Goal: Transaction & Acquisition: Purchase product/service

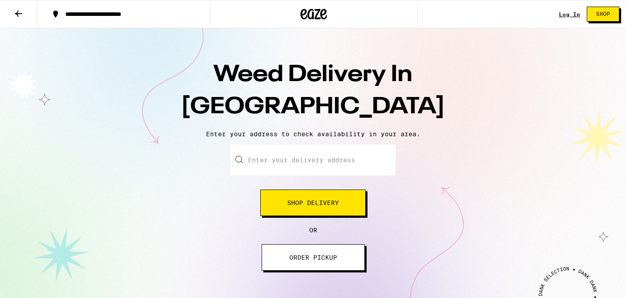
click at [317, 208] on button "Shop Delivery" at bounding box center [313, 203] width 106 height 26
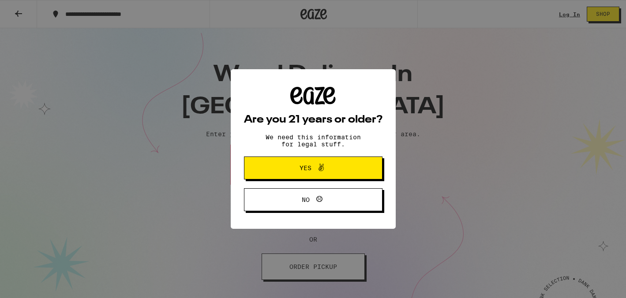
click at [306, 174] on span "Yes" at bounding box center [313, 167] width 67 height 11
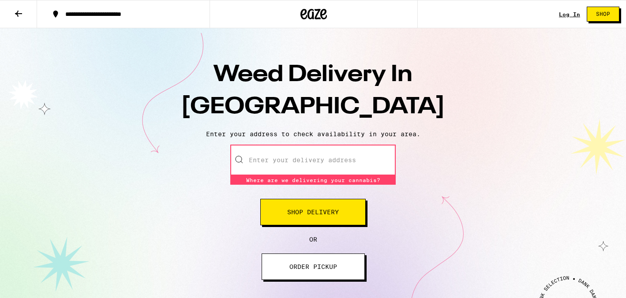
click at [296, 164] on input "Enter your delivery address" at bounding box center [313, 160] width 166 height 31
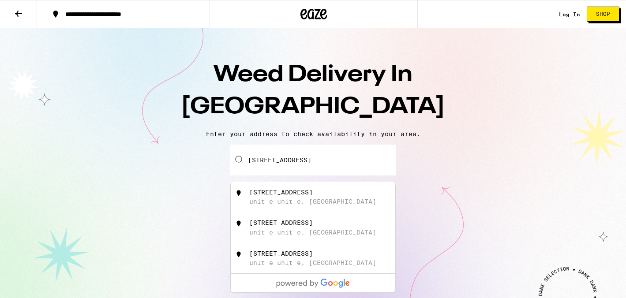
click at [280, 196] on div "[STREET_ADDRESS]" at bounding box center [281, 192] width 64 height 7
type input "[STREET_ADDRESS]"
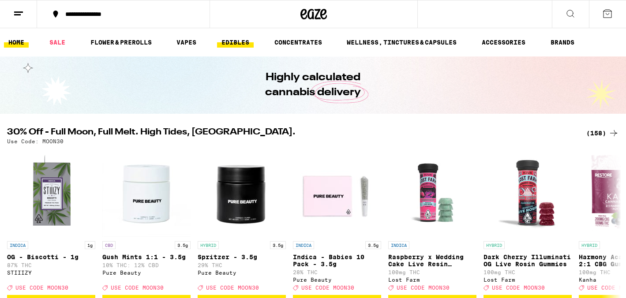
click at [231, 43] on link "EDIBLES" at bounding box center [235, 42] width 37 height 11
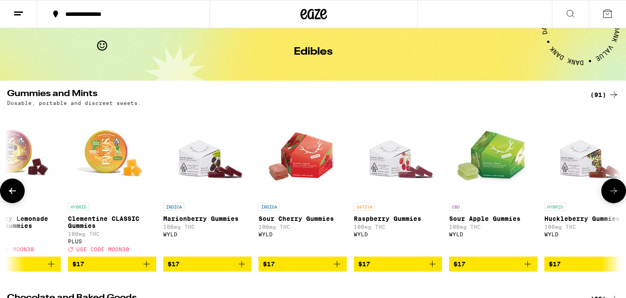
scroll to position [55, 0]
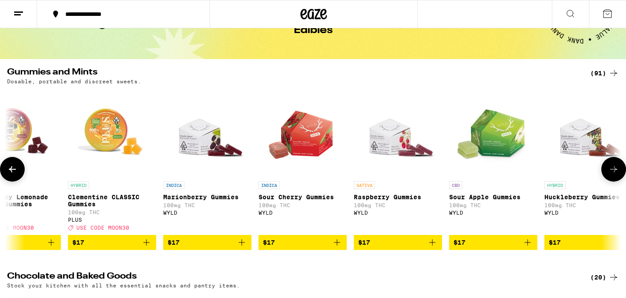
click at [433, 246] on icon "Add to bag" at bounding box center [433, 243] width 6 height 6
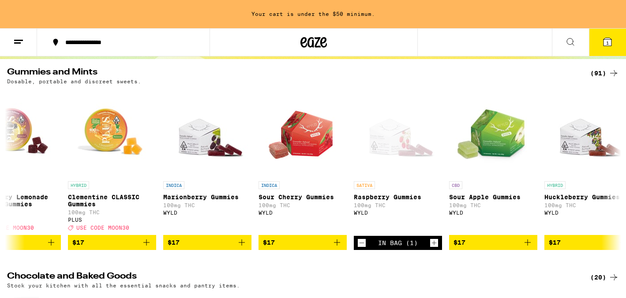
click at [589, 248] on span "$17" at bounding box center [588, 243] width 79 height 11
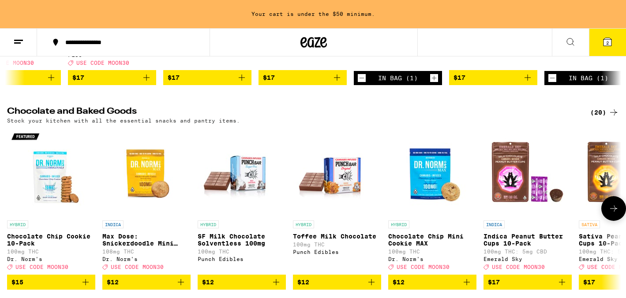
scroll to position [0, 0]
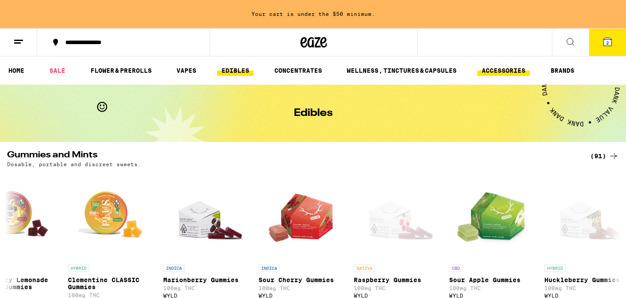
click at [507, 71] on link "ACCESSORIES" at bounding box center [504, 70] width 53 height 11
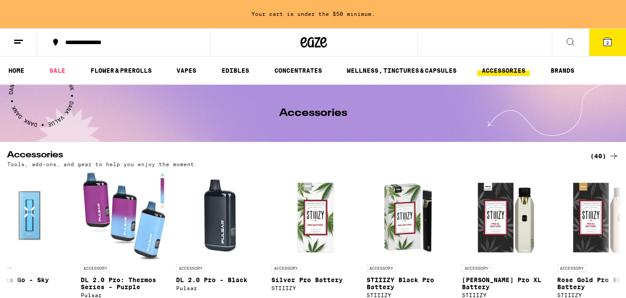
click at [606, 44] on icon at bounding box center [608, 42] width 8 height 8
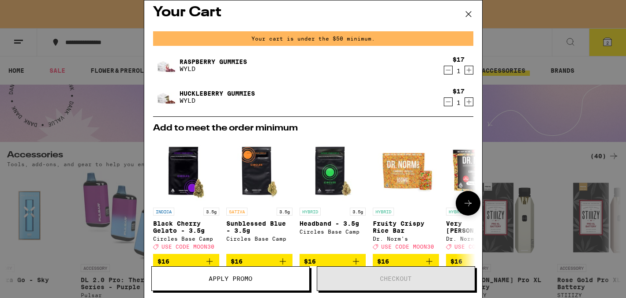
scroll to position [85, 0]
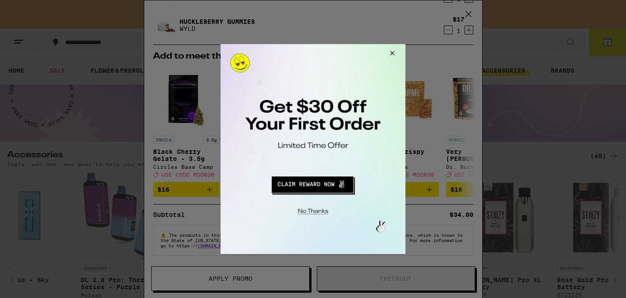
click at [313, 189] on button "Redirect to URL" at bounding box center [313, 183] width 154 height 21
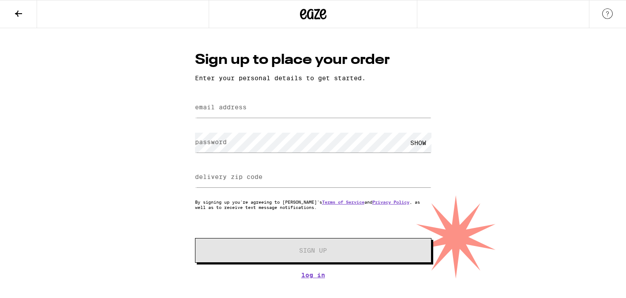
click at [243, 106] on label "email address" at bounding box center [221, 107] width 52 height 7
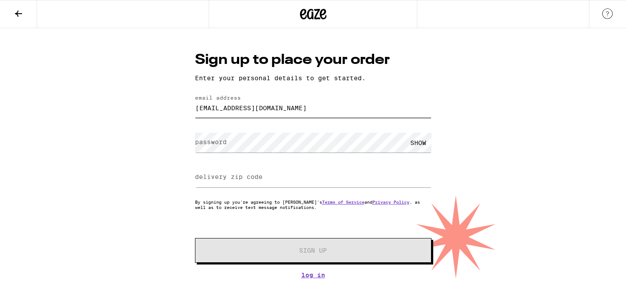
type input "dorricott2015peter@gmail.com"
click at [246, 177] on label "delivery zip code" at bounding box center [229, 176] width 68 height 7
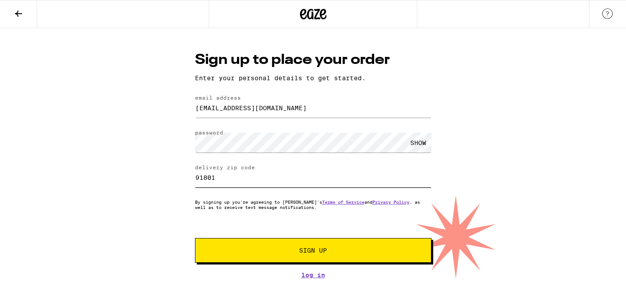
type input "91801"
click at [279, 247] on button "Sign Up" at bounding box center [313, 250] width 237 height 25
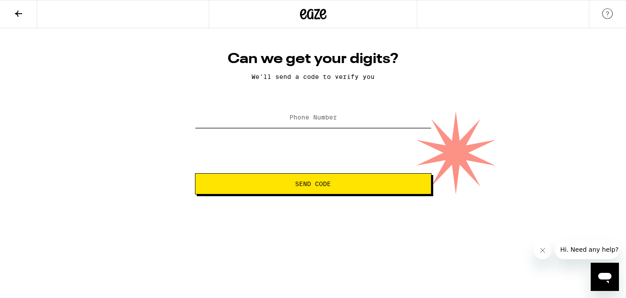
click at [289, 120] on input "Phone Number" at bounding box center [313, 118] width 237 height 20
type input "(650) 888-6205"
click at [300, 195] on button "Send Code" at bounding box center [313, 183] width 237 height 21
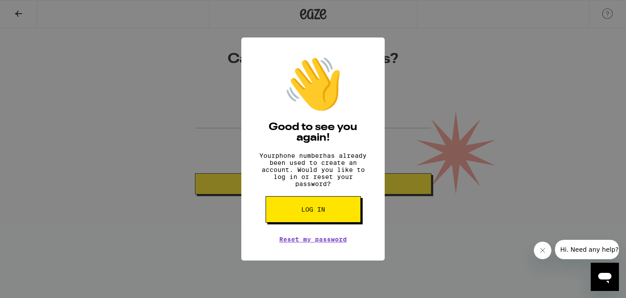
click at [310, 219] on button "Log in" at bounding box center [313, 209] width 95 height 26
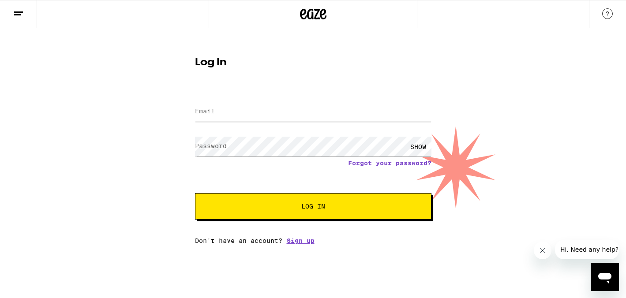
click at [253, 113] on input "Email" at bounding box center [313, 112] width 237 height 20
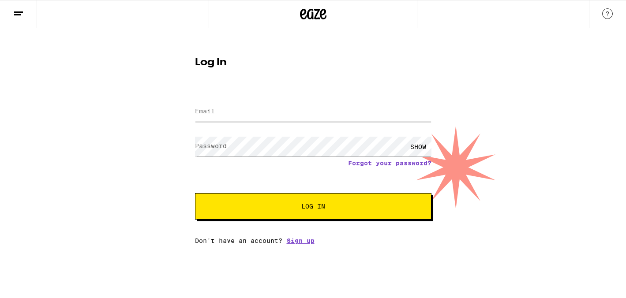
type input "dorricottp@comcast.net"
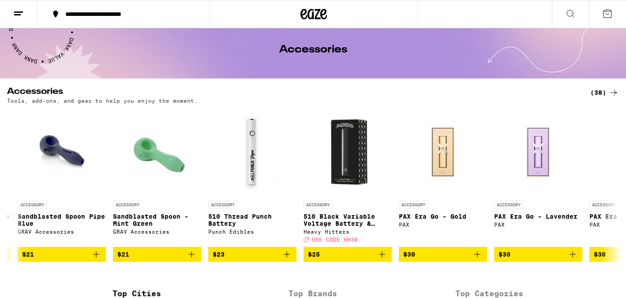
scroll to position [66, 0]
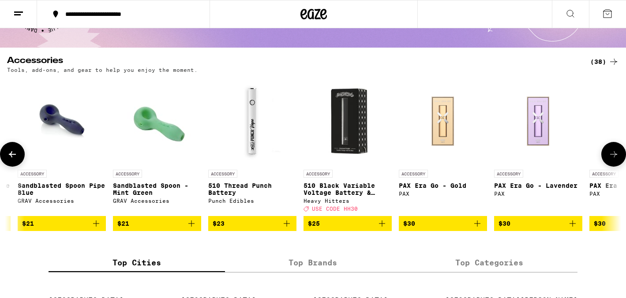
click at [341, 190] on p "510 Black Variable Voltage Battery & Charger" at bounding box center [348, 189] width 88 height 14
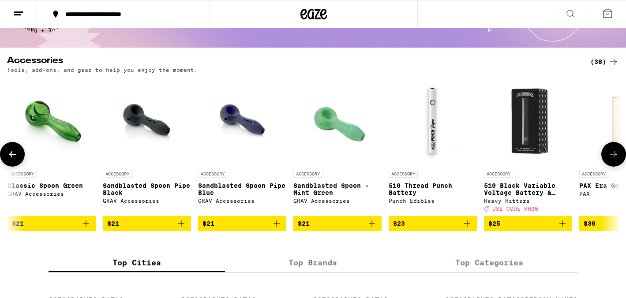
scroll to position [0, 2017]
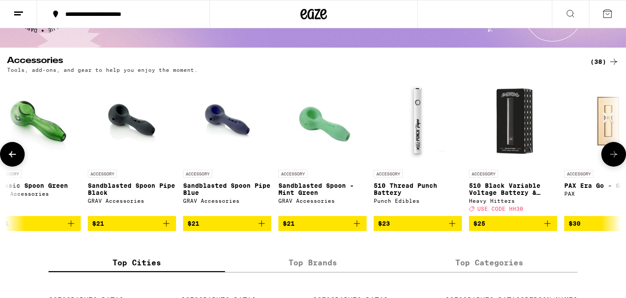
click at [413, 118] on img "Open page for 510 Thread Punch Battery from Punch Edibles" at bounding box center [418, 121] width 88 height 88
click at [387, 190] on p "510 Thread Punch Battery" at bounding box center [418, 189] width 88 height 14
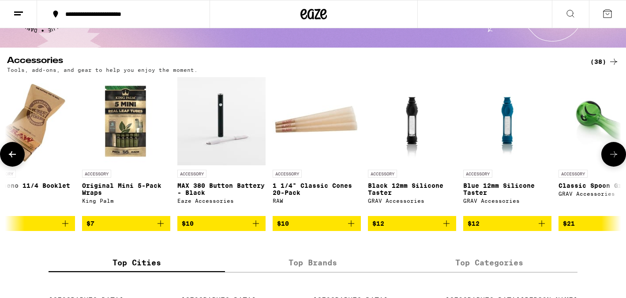
scroll to position [0, 1381]
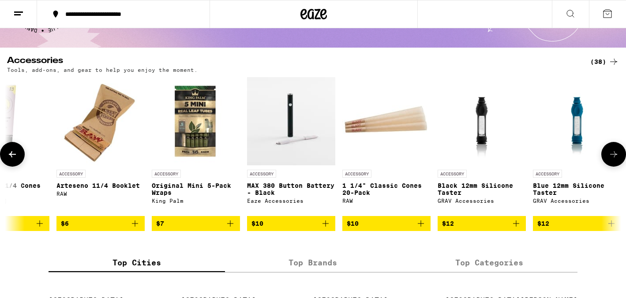
click at [317, 133] on img "Open page for MAX 380 Button Battery - Black from Eaze Accessories" at bounding box center [291, 121] width 88 height 88
click at [282, 131] on img "Open page for MAX 380 Button Battery - Black from Eaze Accessories" at bounding box center [291, 121] width 88 height 88
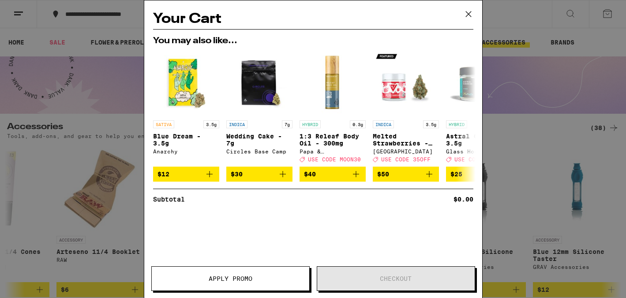
click at [466, 15] on icon at bounding box center [468, 14] width 13 height 13
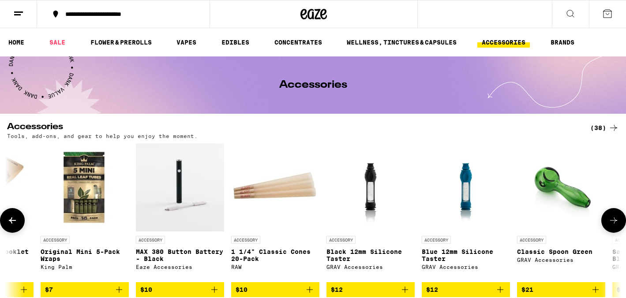
scroll to position [0, 1582]
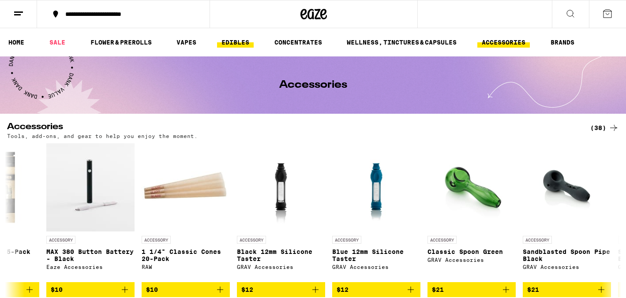
click at [245, 41] on link "EDIBLES" at bounding box center [235, 42] width 37 height 11
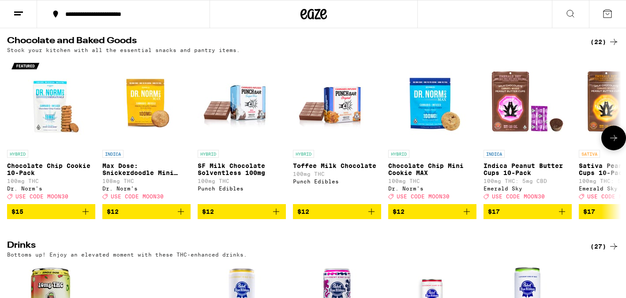
scroll to position [287, 0]
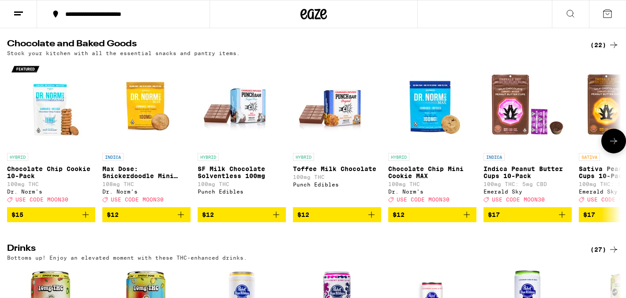
click at [614, 147] on icon at bounding box center [614, 141] width 11 height 11
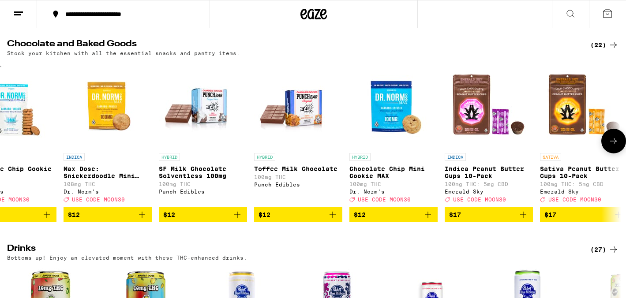
click at [614, 147] on icon at bounding box center [614, 141] width 11 height 11
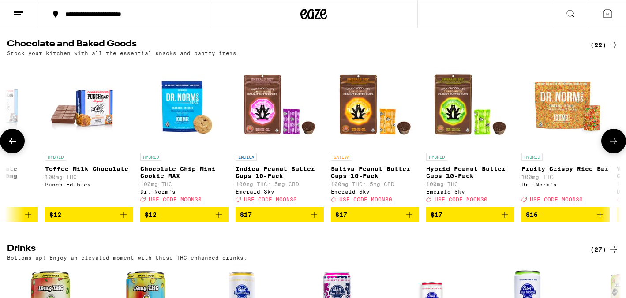
click at [614, 147] on icon at bounding box center [614, 141] width 11 height 11
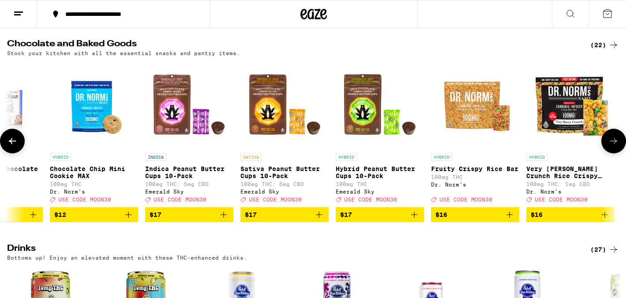
click at [614, 147] on icon at bounding box center [614, 141] width 11 height 11
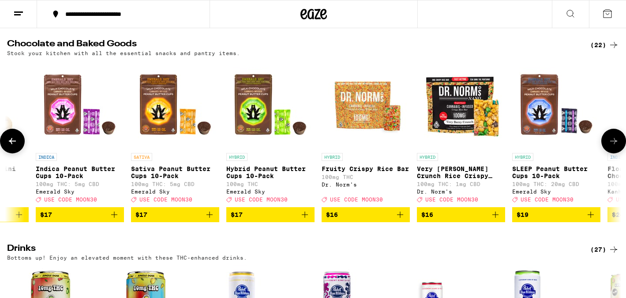
click at [614, 147] on icon at bounding box center [614, 141] width 11 height 11
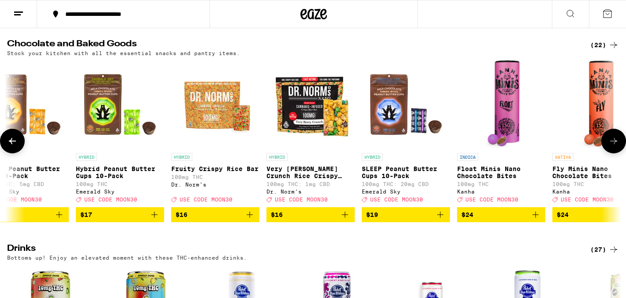
click at [614, 147] on icon at bounding box center [614, 141] width 11 height 11
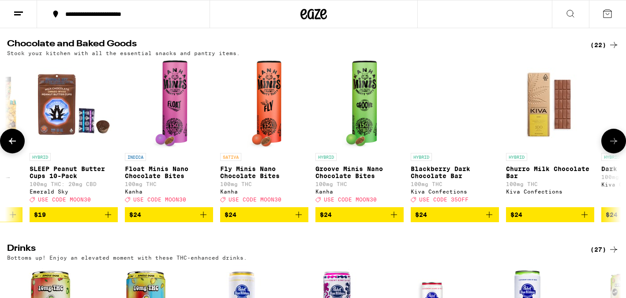
click at [614, 147] on icon at bounding box center [614, 141] width 11 height 11
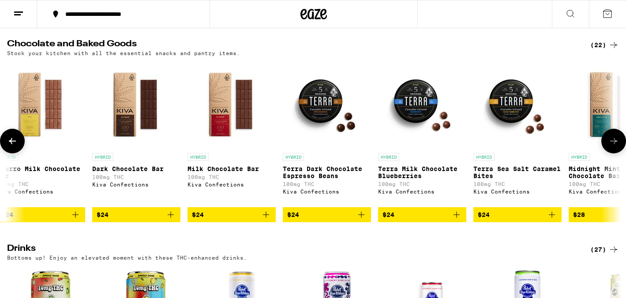
click at [614, 147] on icon at bounding box center [614, 141] width 11 height 11
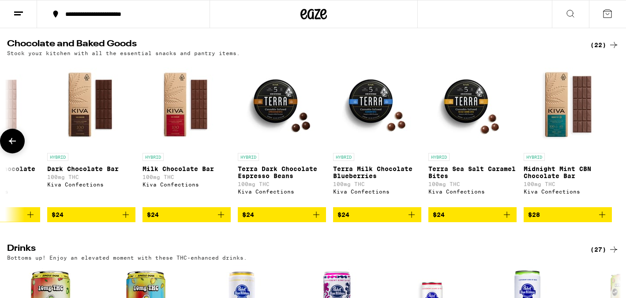
click at [614, 151] on div at bounding box center [614, 141] width 25 height 25
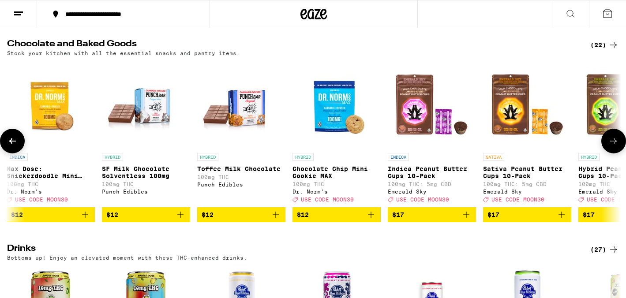
scroll to position [0, 0]
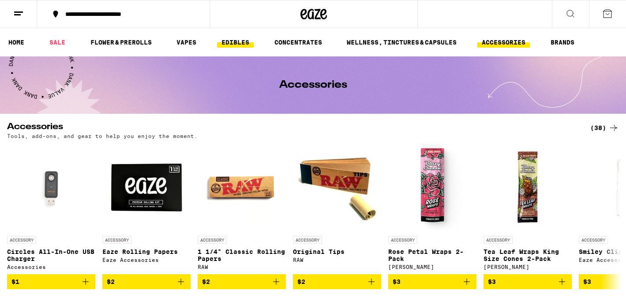
click at [230, 43] on link "EDIBLES" at bounding box center [235, 42] width 37 height 11
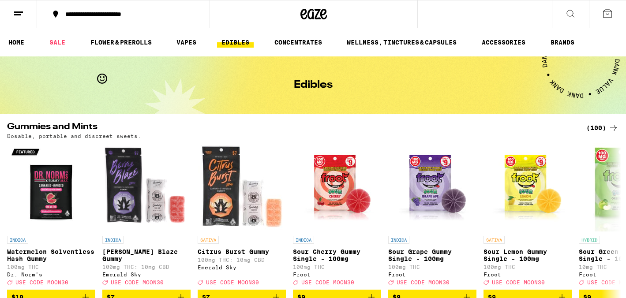
click at [138, 8] on button "**********" at bounding box center [123, 14] width 173 height 26
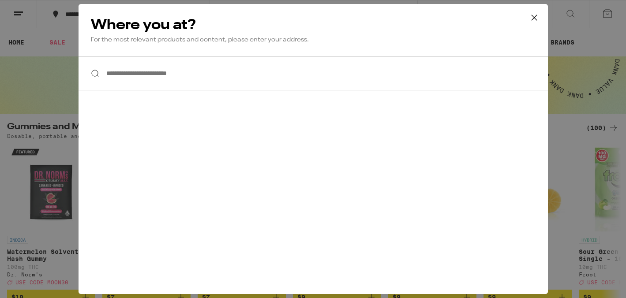
click at [158, 72] on input "**********" at bounding box center [314, 74] width 470 height 34
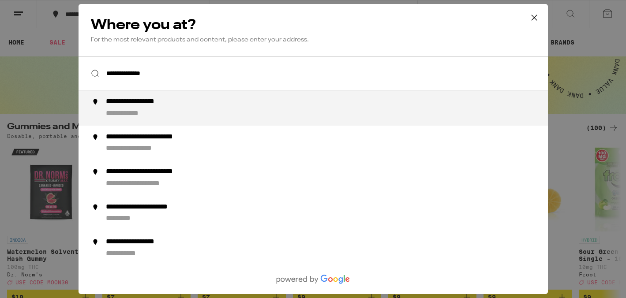
click at [161, 98] on li "**********" at bounding box center [314, 107] width 470 height 35
type input "**********"
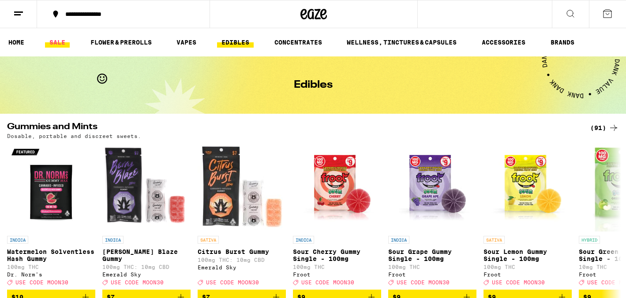
click at [62, 44] on link "SALE" at bounding box center [57, 42] width 25 height 11
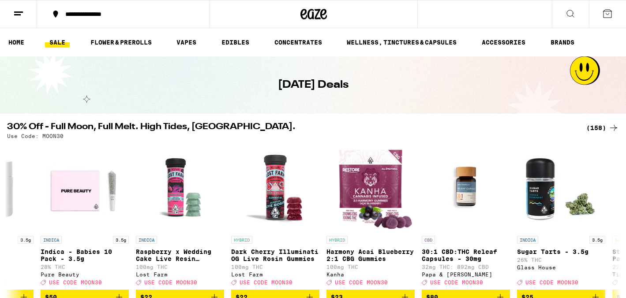
click at [238, 49] on ul "HOME SALE FLOWER & PREROLLS VAPES EDIBLES CONCENTRATES WELLNESS, TINCTURES & CA…" at bounding box center [313, 42] width 626 height 28
click at [238, 44] on link "EDIBLES" at bounding box center [235, 42] width 37 height 11
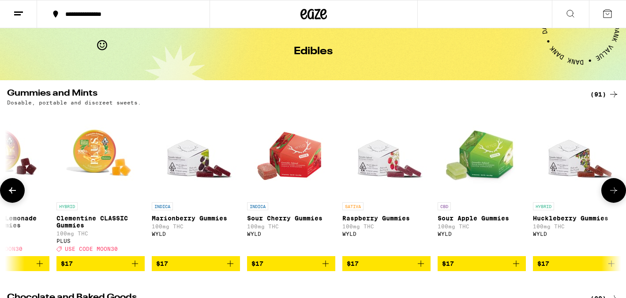
scroll to position [45, 0]
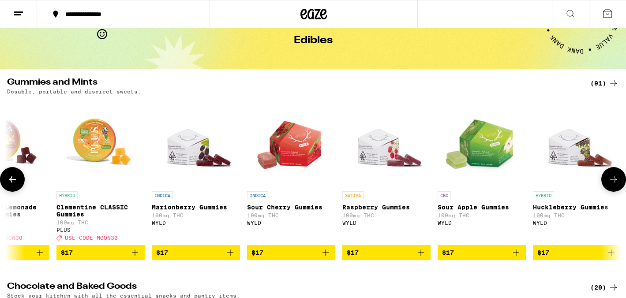
click at [181, 258] on span "$17" at bounding box center [195, 253] width 79 height 11
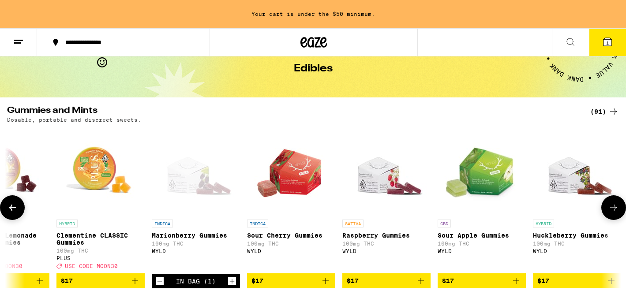
scroll to position [73, 0]
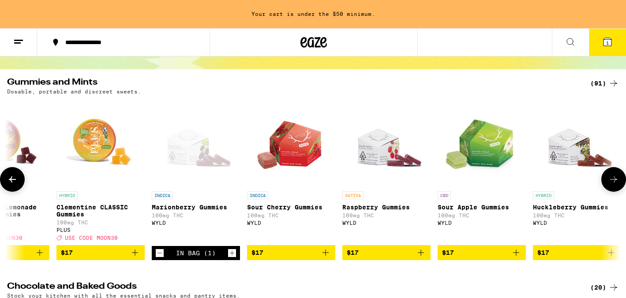
click at [161, 259] on icon "Decrement" at bounding box center [160, 253] width 8 height 11
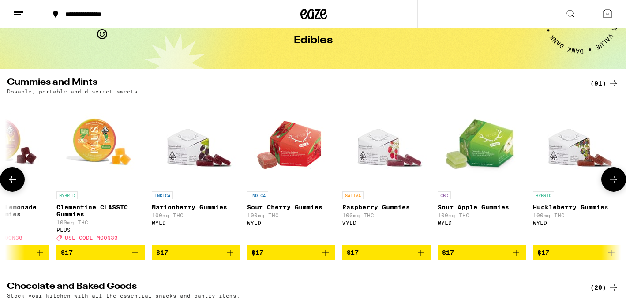
scroll to position [0, 2438]
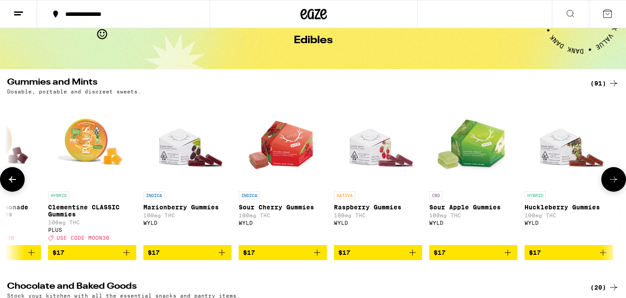
click at [415, 258] on icon "Add to bag" at bounding box center [412, 253] width 11 height 11
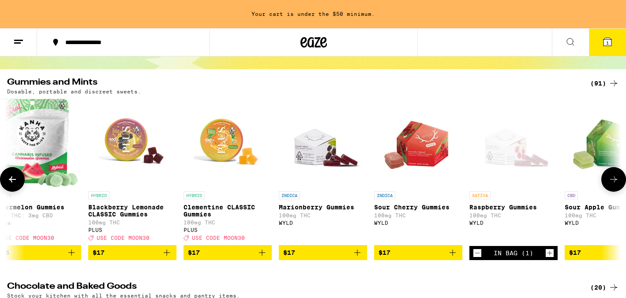
scroll to position [0, 2297]
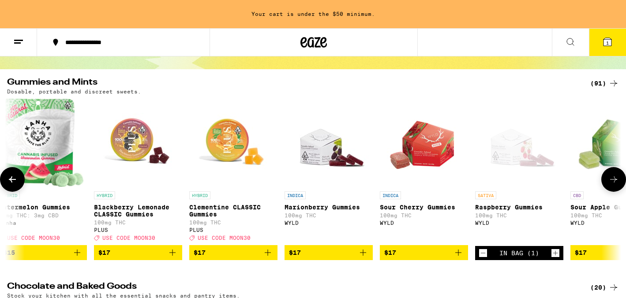
click at [367, 258] on icon "Add to bag" at bounding box center [363, 253] width 11 height 11
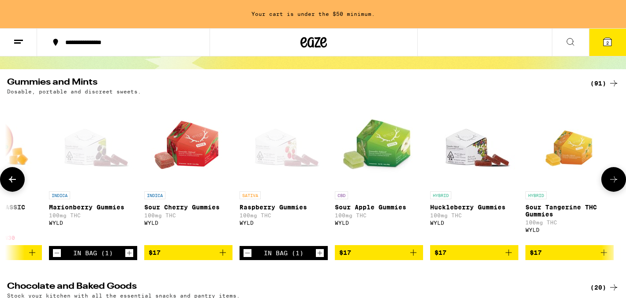
scroll to position [0, 2610]
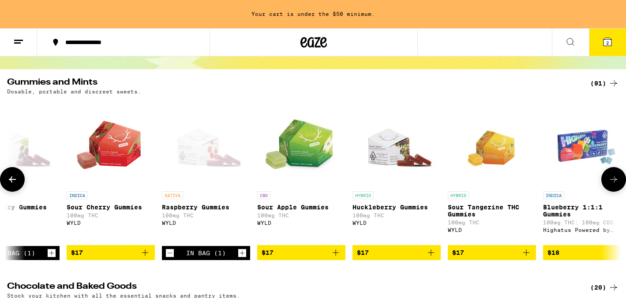
click at [432, 257] on icon "Add to bag" at bounding box center [431, 253] width 11 height 11
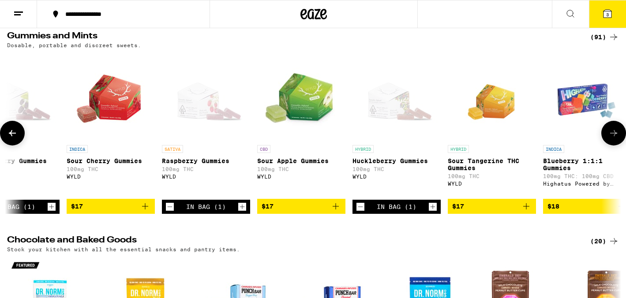
scroll to position [104, 0]
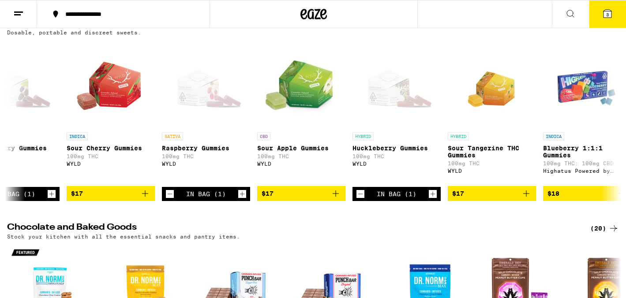
click at [601, 28] on button "3" at bounding box center [607, 13] width 37 height 27
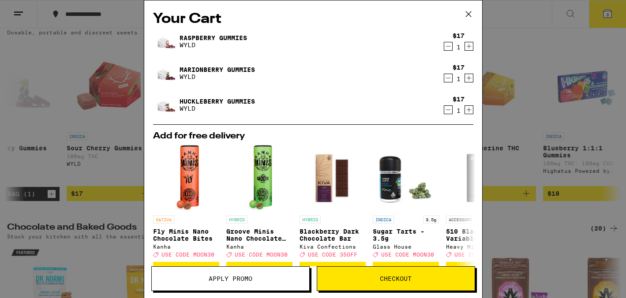
click at [350, 274] on button "Checkout" at bounding box center [396, 279] width 158 height 25
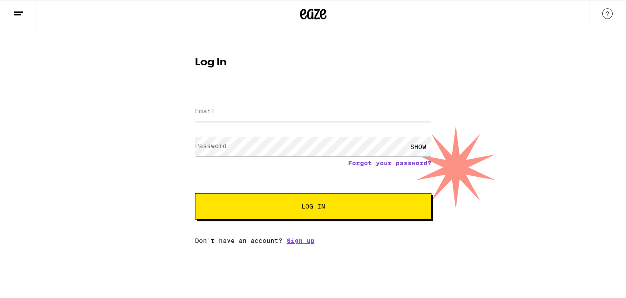
click at [257, 109] on input "Email" at bounding box center [313, 112] width 237 height 20
click at [204, 132] on form "Email Email Password Password SHOW Forgot your password? Log In" at bounding box center [313, 155] width 237 height 130
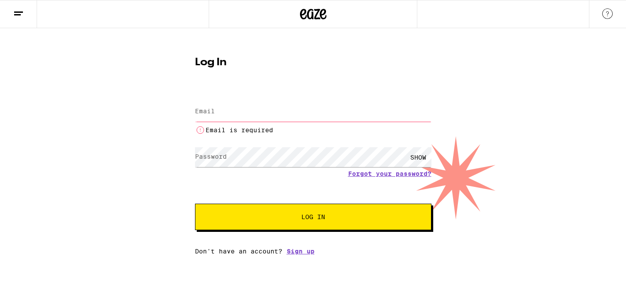
click at [265, 117] on input "Email" at bounding box center [313, 112] width 237 height 20
type input "dorricottp@comcast.net"
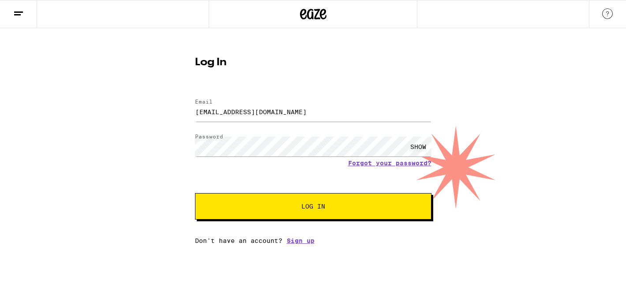
click at [279, 192] on form "Email Email dorricottp@comcast.net Password Password SHOW Forgot your password?…" at bounding box center [313, 155] width 237 height 130
click at [273, 207] on span "Log In" at bounding box center [313, 207] width 165 height 6
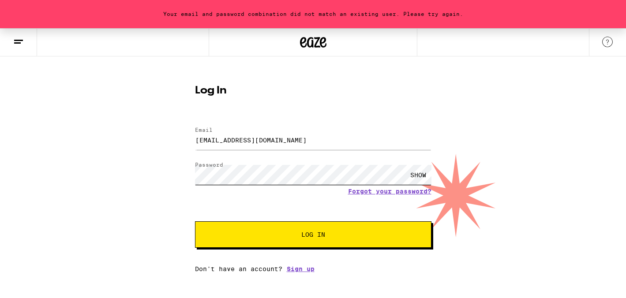
click at [141, 172] on div "Your email and password combination did not match an existing user. Please try …" at bounding box center [313, 150] width 626 height 245
click at [195, 222] on button "Log In" at bounding box center [313, 235] width 237 height 26
